Goal: Task Accomplishment & Management: Use online tool/utility

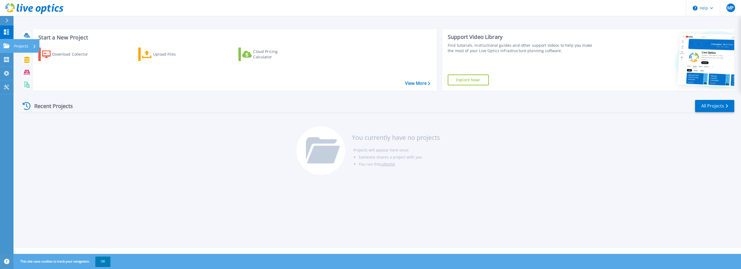
click at [10, 44] on div "Projects" at bounding box center [15, 46] width 25 height 5
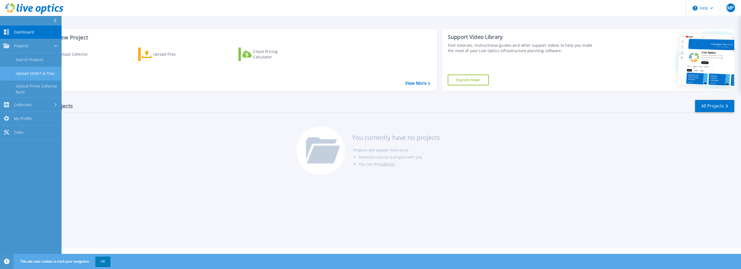
click at [31, 75] on link "Upload SIOKIT & Files" at bounding box center [31, 74] width 62 height 14
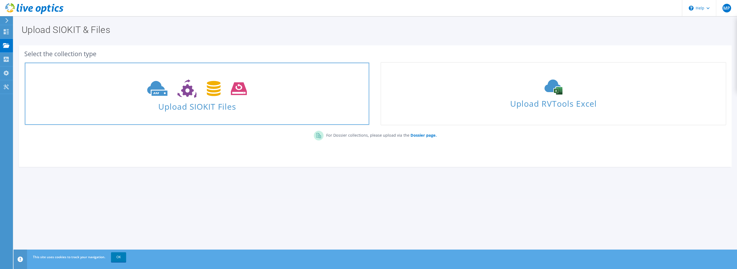
click at [196, 106] on span "Upload SIOKIT Files" at bounding box center [197, 105] width 344 height 12
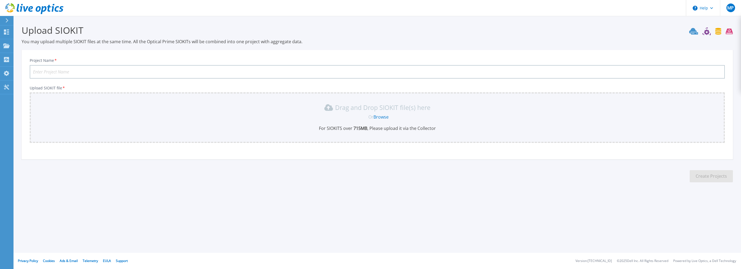
click at [378, 70] on input "Project Name *" at bounding box center [377, 72] width 695 height 14
click at [380, 115] on link "Browse" at bounding box center [381, 117] width 15 height 6
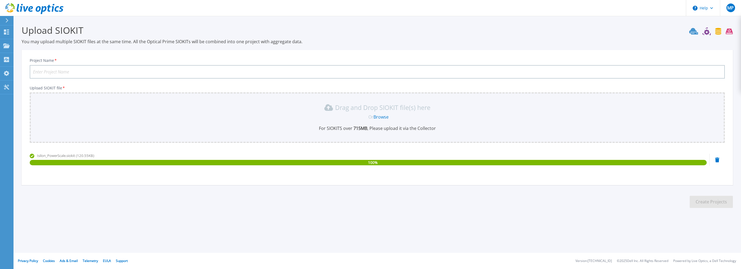
click at [170, 68] on input "Project Name *" at bounding box center [377, 72] width 695 height 14
type input "C"
type input "COR-DIT-PowerScale"
type input "PowerScale"
click at [703, 202] on button "Create Projects" at bounding box center [711, 202] width 43 height 12
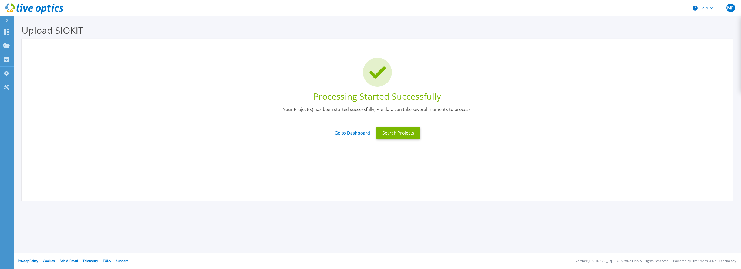
click at [356, 133] on link "Go to Dashboard" at bounding box center [352, 131] width 35 height 11
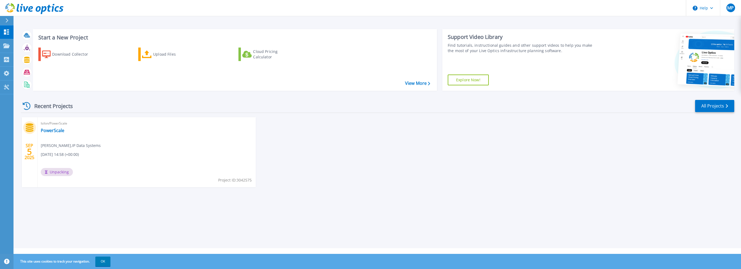
click at [103, 257] on button "OK" at bounding box center [102, 262] width 15 height 10
